Goal: Communication & Community: Participate in discussion

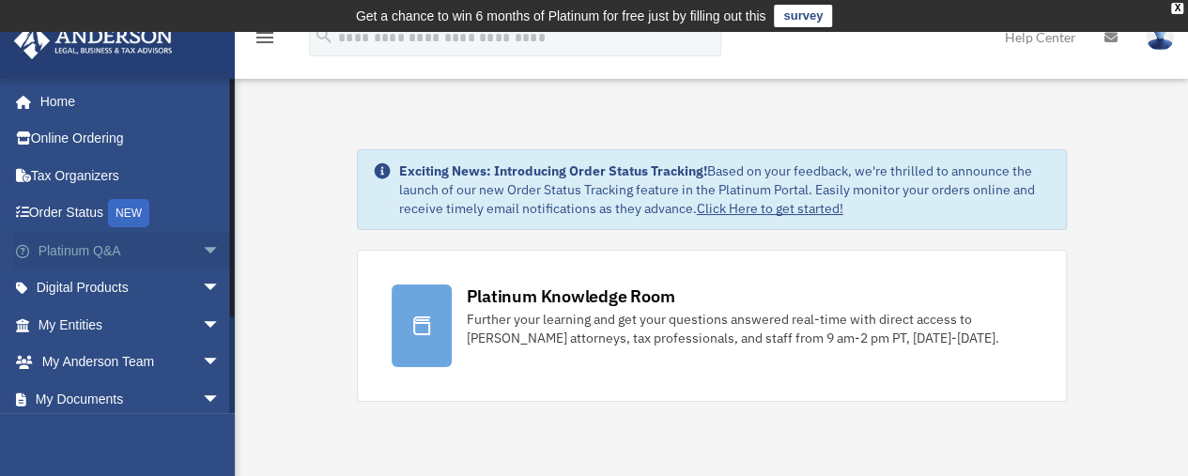
click at [122, 246] on link "Platinum Q&A arrow_drop_down" at bounding box center [131, 251] width 236 height 38
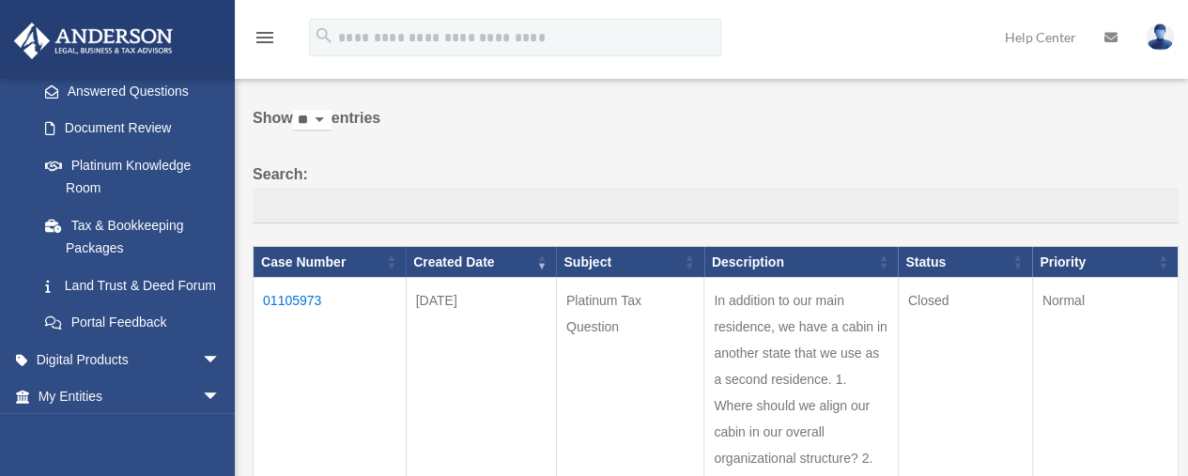
scroll to position [317, 0]
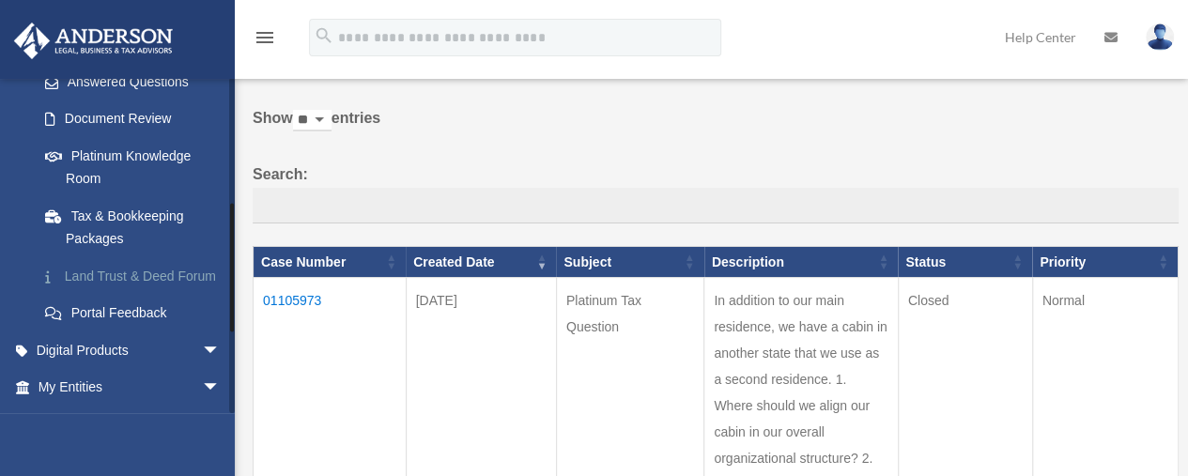
click at [95, 281] on link "Land Trust & Deed Forum" at bounding box center [137, 276] width 222 height 38
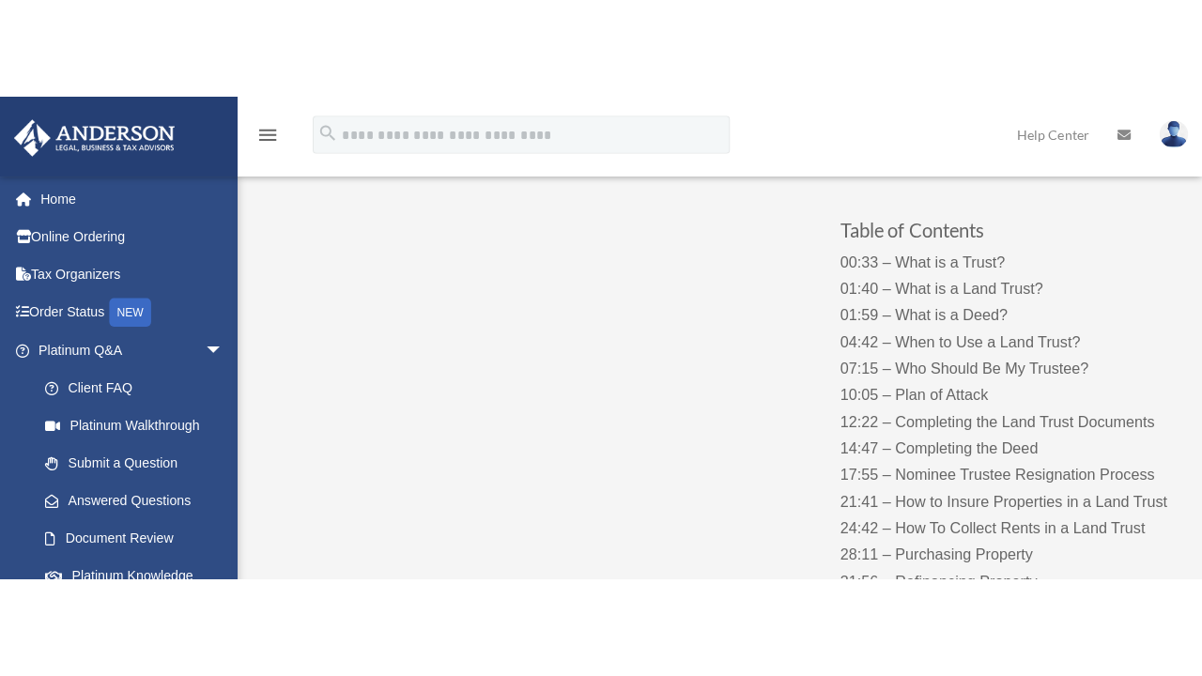
scroll to position [198, 0]
